Goal: Information Seeking & Learning: Learn about a topic

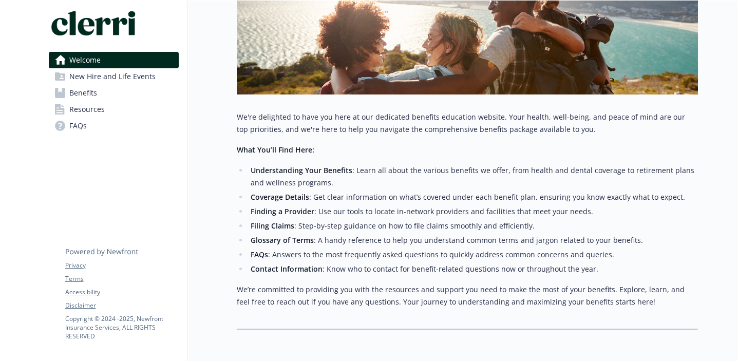
scroll to position [188, 0]
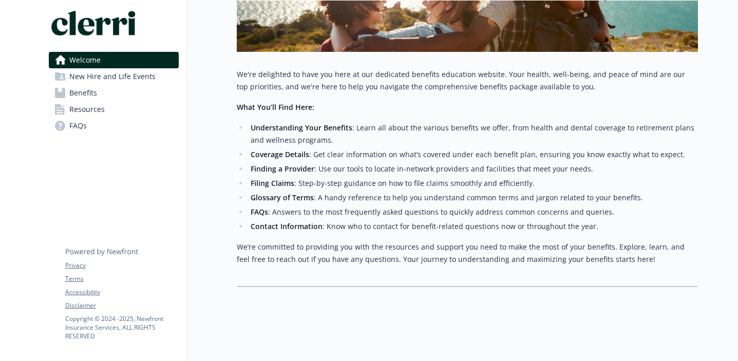
click at [89, 76] on span "New Hire and Life Events" at bounding box center [112, 76] width 86 height 16
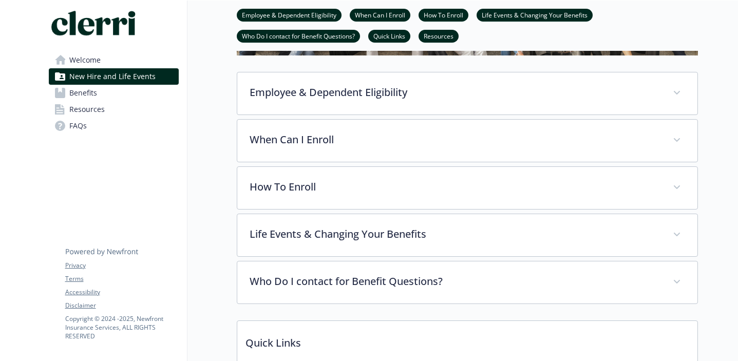
scroll to position [149, 0]
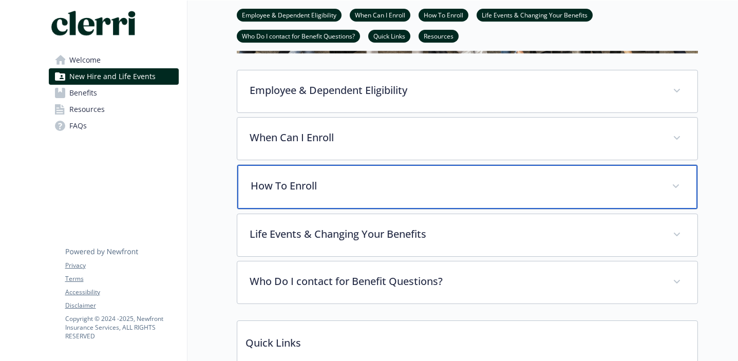
click at [338, 194] on div "How To Enroll" at bounding box center [467, 187] width 460 height 44
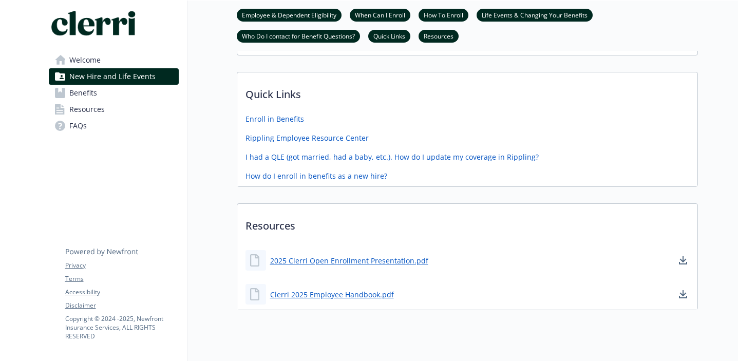
scroll to position [540, 0]
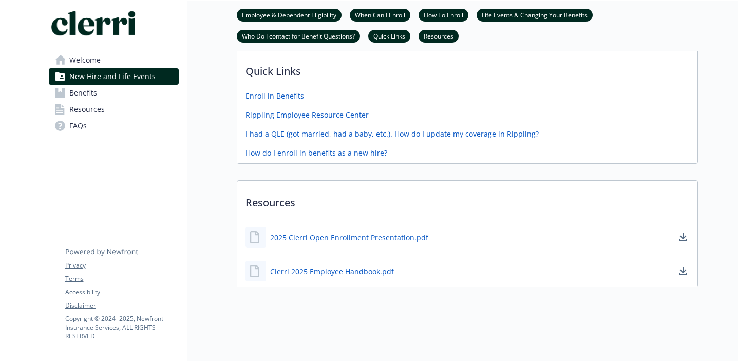
click at [85, 94] on span "Benefits" at bounding box center [83, 93] width 28 height 16
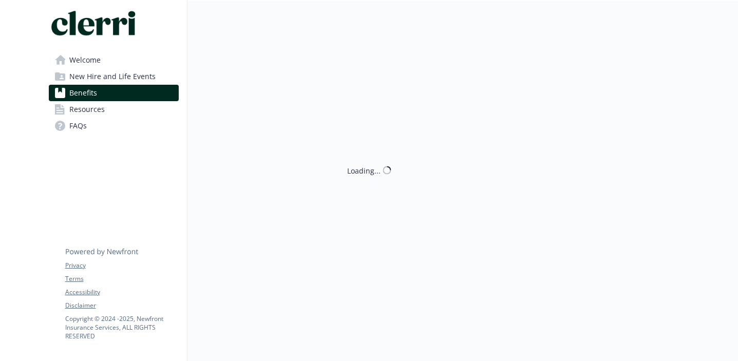
scroll to position [538, 0]
